Goal: Check status: Check status

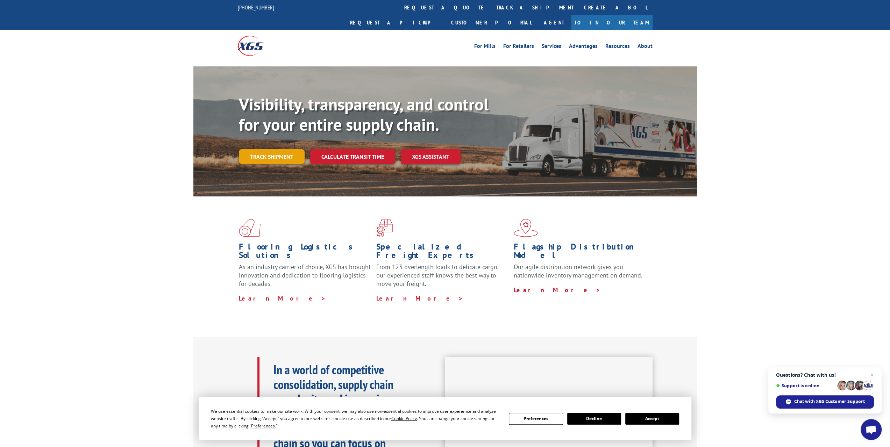
click at [279, 149] on link "Track shipment" at bounding box center [272, 156] width 66 height 15
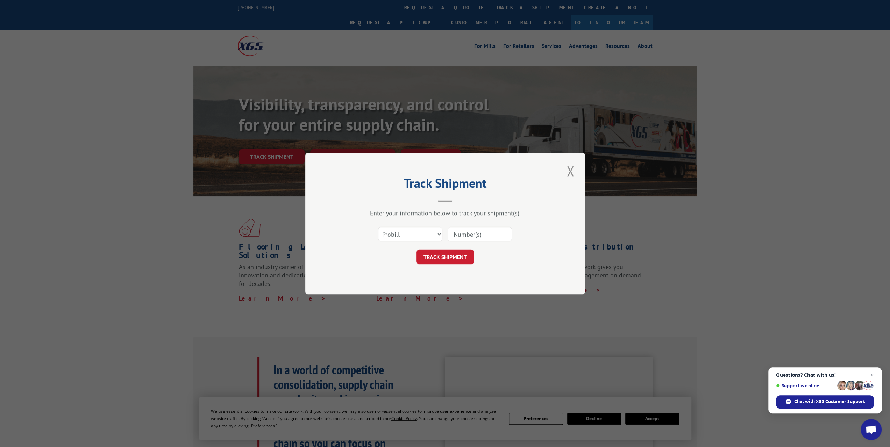
click at [471, 235] on input at bounding box center [480, 234] width 64 height 15
paste input "17512725"
type input "17512725"
click at [450, 263] on button "TRACK SHIPMENT" at bounding box center [445, 257] width 57 height 15
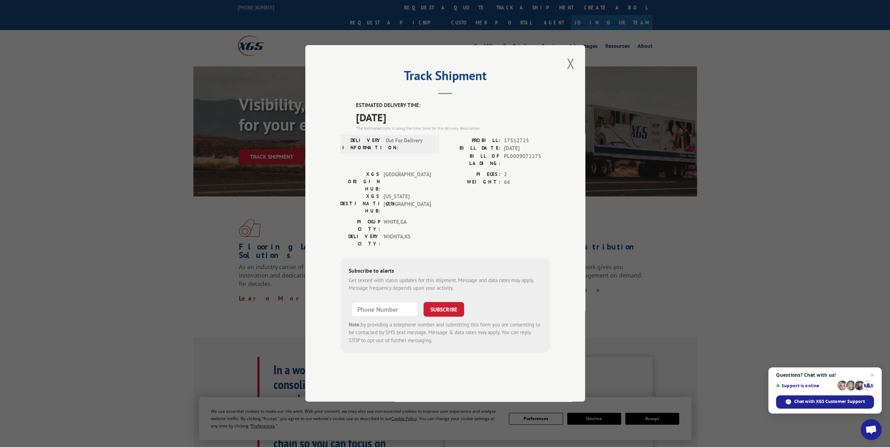
drag, startPoint x: 356, startPoint y: 137, endPoint x: 415, endPoint y: 138, distance: 58.4
click at [415, 125] on span "[DATE]" at bounding box center [453, 117] width 194 height 16
click at [571, 73] on button "Close modal" at bounding box center [570, 63] width 12 height 19
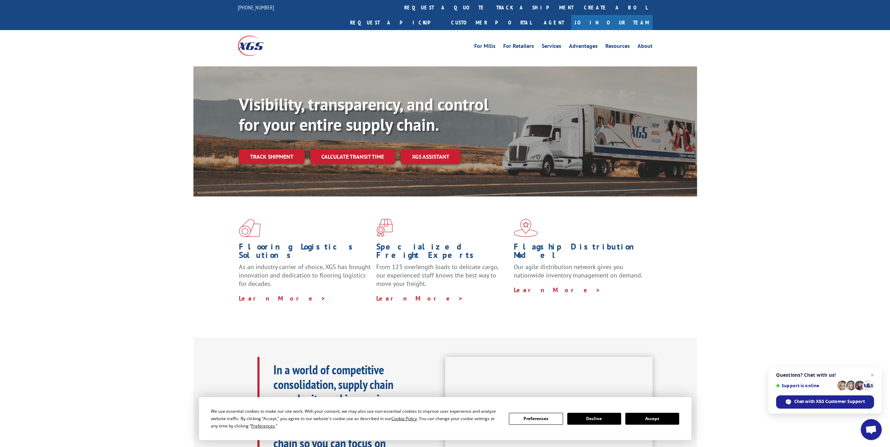
click at [118, 197] on div "Flooring Logistics Solutions As an industry carrier of choice, XGS has brought …" at bounding box center [445, 267] width 890 height 141
click at [289, 149] on link "Track shipment" at bounding box center [272, 156] width 66 height 15
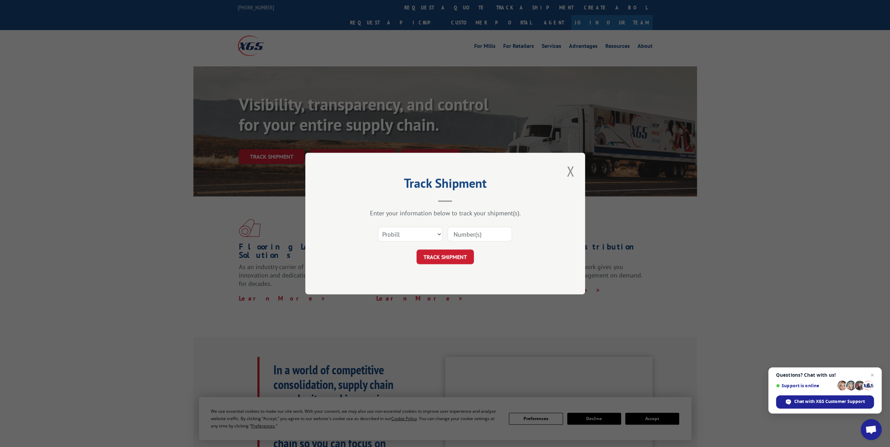
click at [481, 235] on input at bounding box center [480, 234] width 64 height 15
paste input "17512725"
type input "17512725"
click at [446, 258] on button "TRACK SHIPMENT" at bounding box center [445, 257] width 57 height 15
